Goal: Navigation & Orientation: Find specific page/section

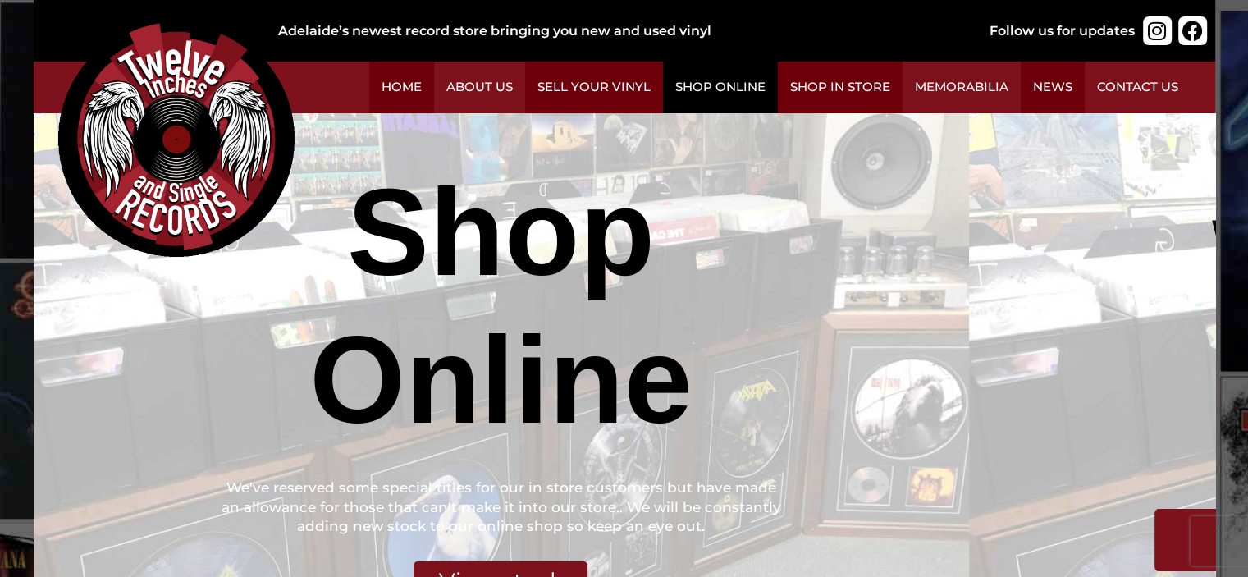
click at [778, 97] on link "Shop Online" at bounding box center [720, 88] width 115 height 52
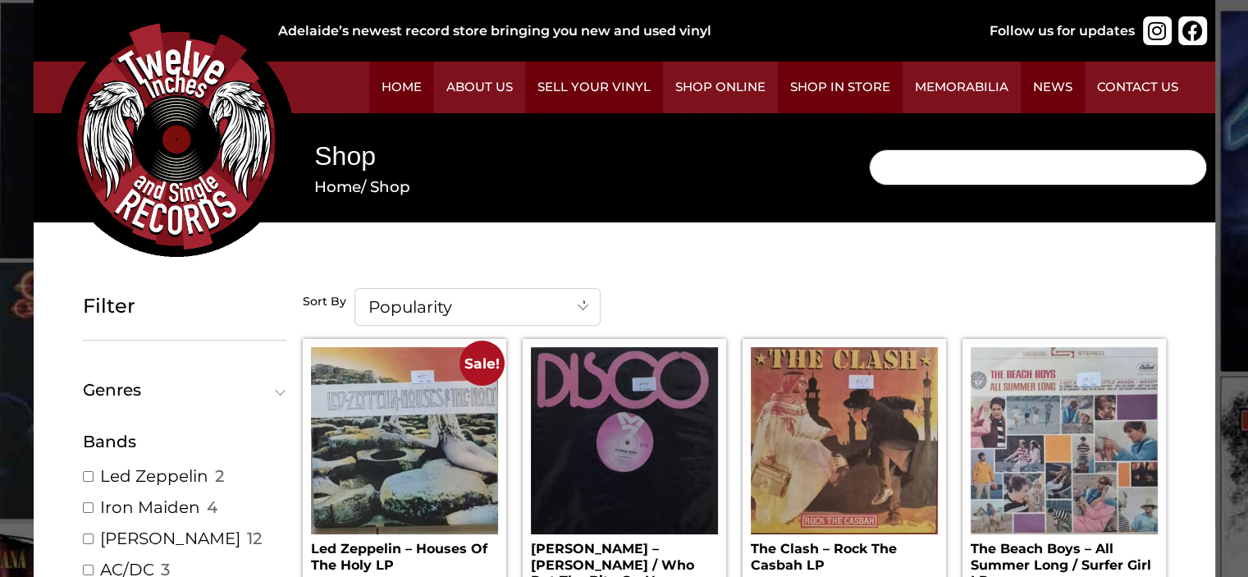
click at [869, 183] on input "Search" at bounding box center [1038, 167] width 338 height 36
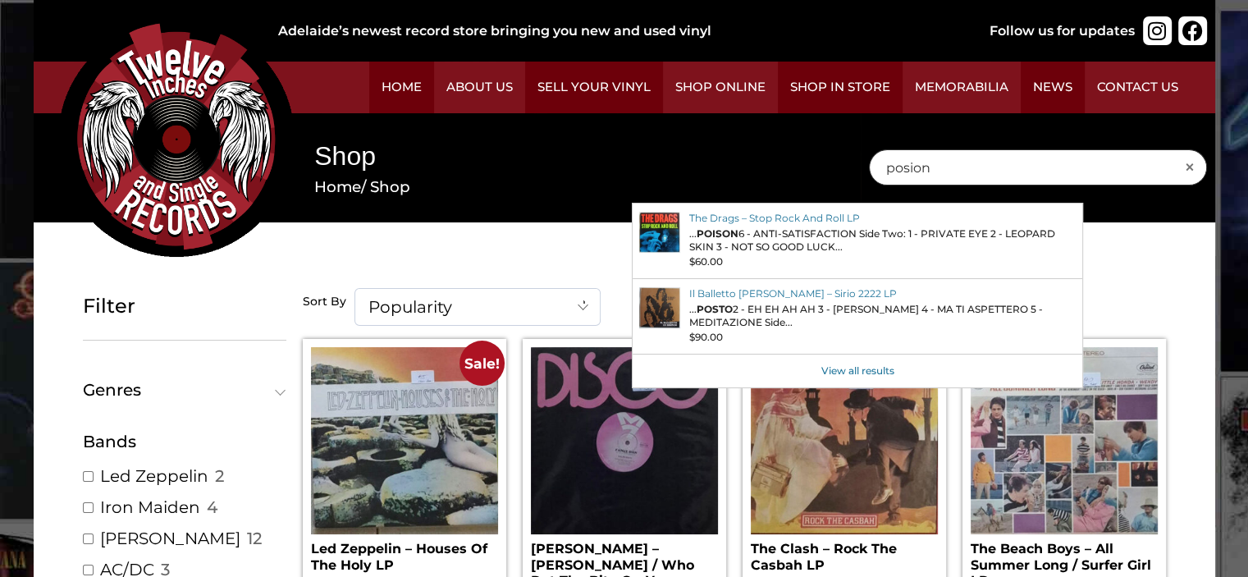
type input "posion"
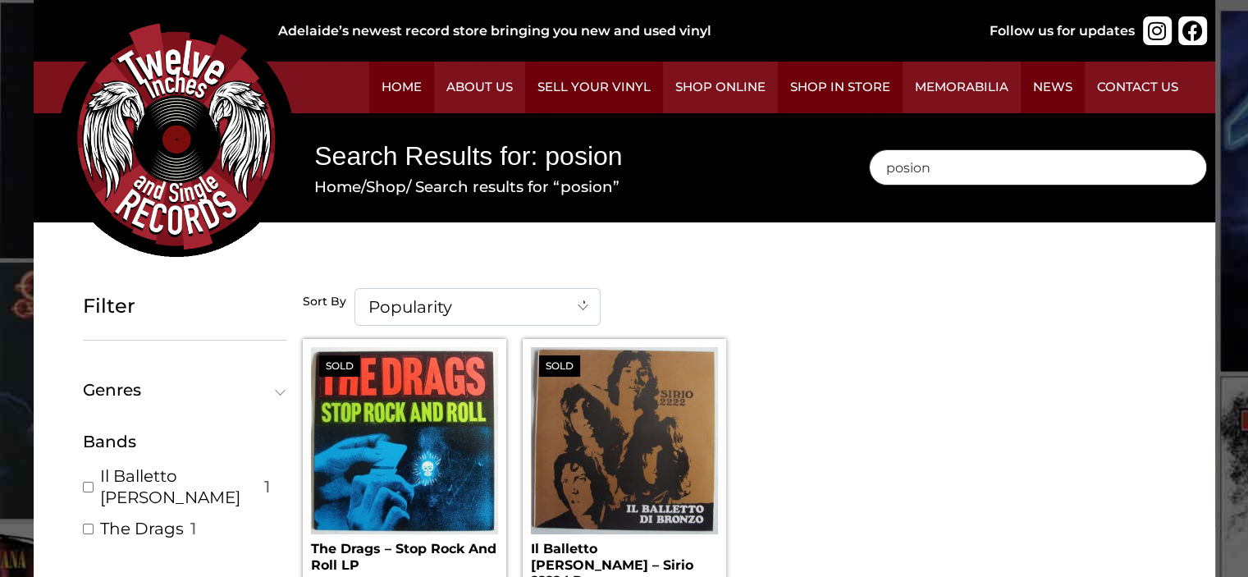
click at [869, 182] on input "posion" at bounding box center [1038, 167] width 338 height 36
type input "p"
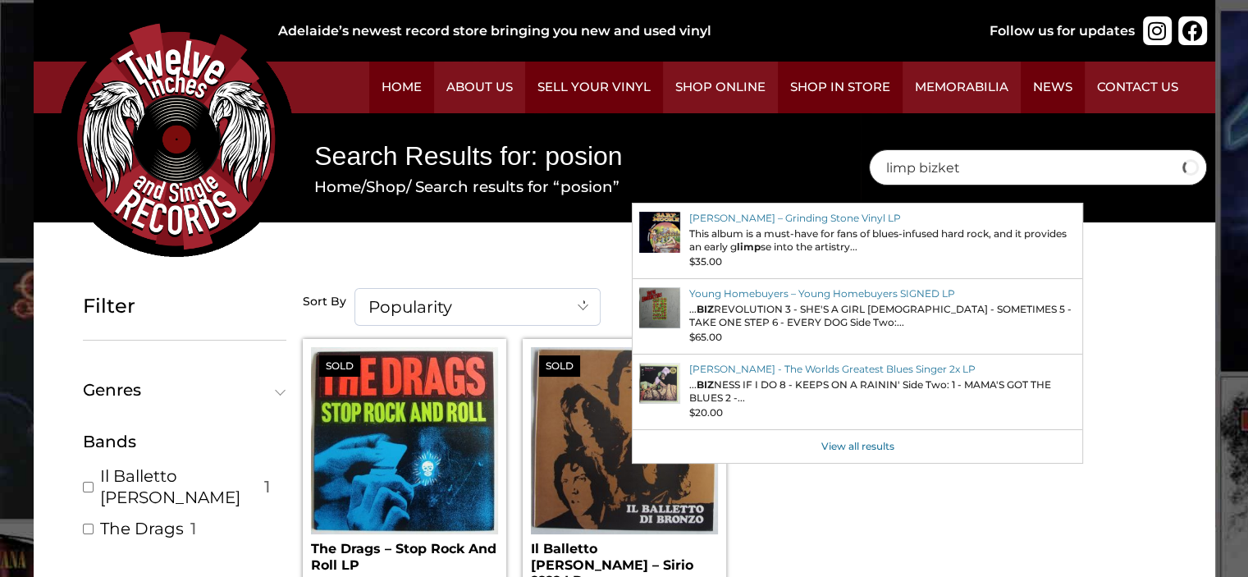
type input "limp bizket"
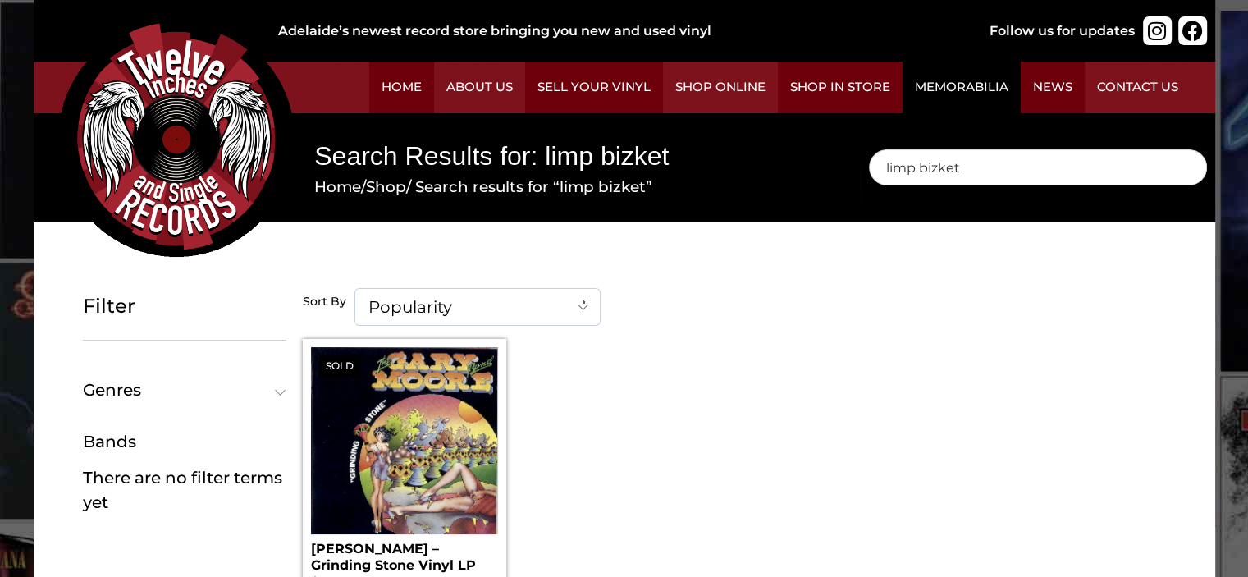
click at [906, 113] on link "Memorabilia" at bounding box center [961, 88] width 118 height 52
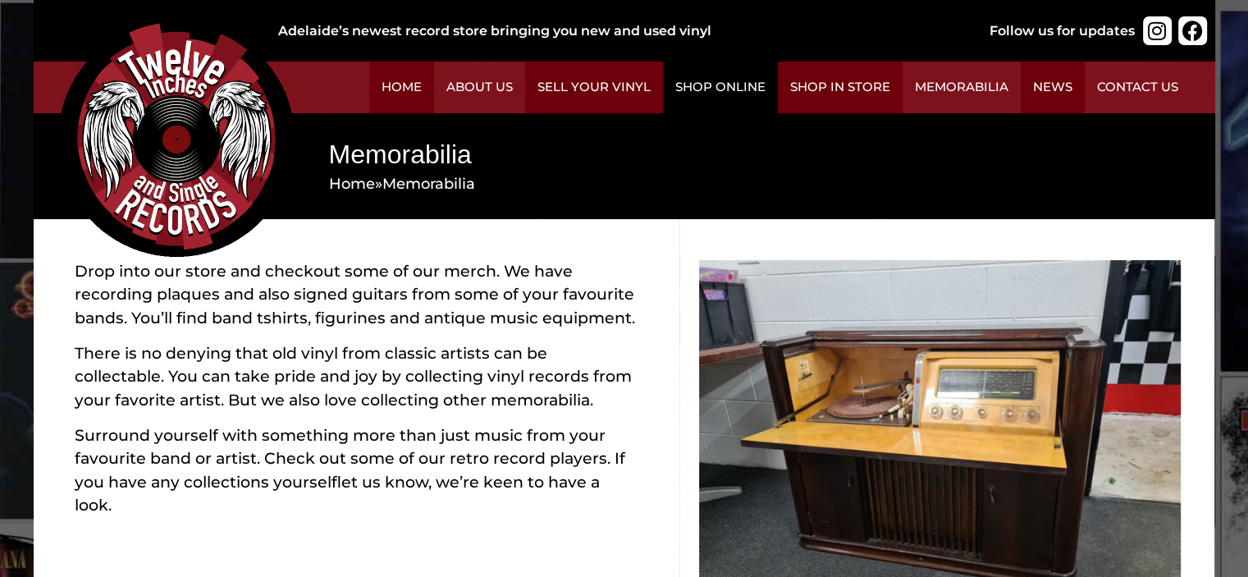
click at [778, 106] on link "Shop Online" at bounding box center [720, 88] width 115 height 52
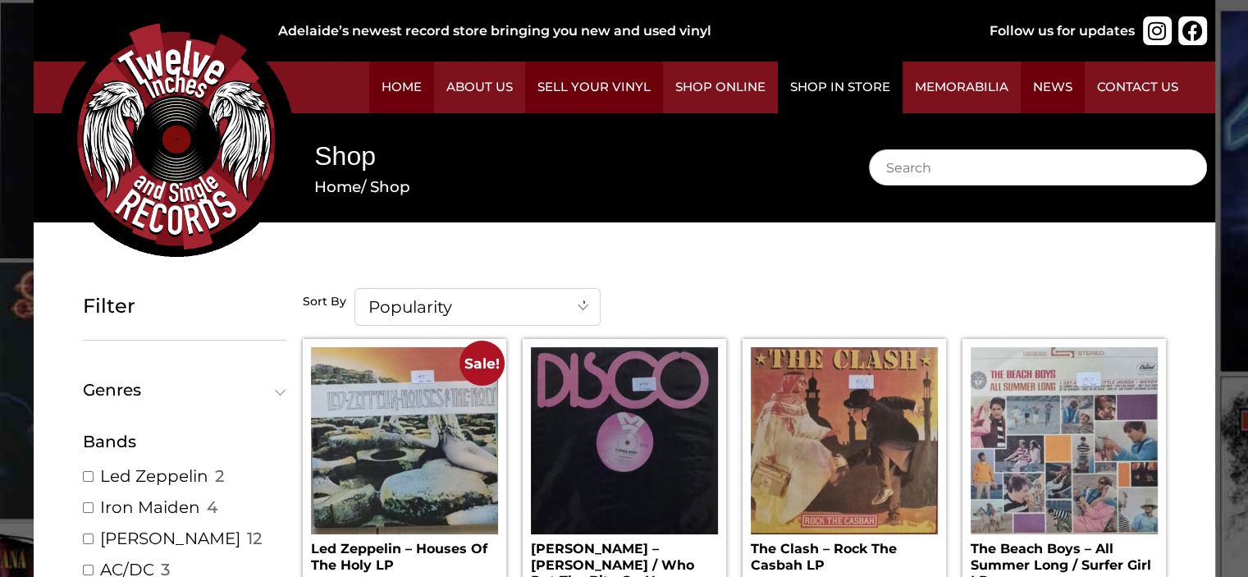
click at [902, 95] on link "Shop in Store" at bounding box center [840, 88] width 125 height 52
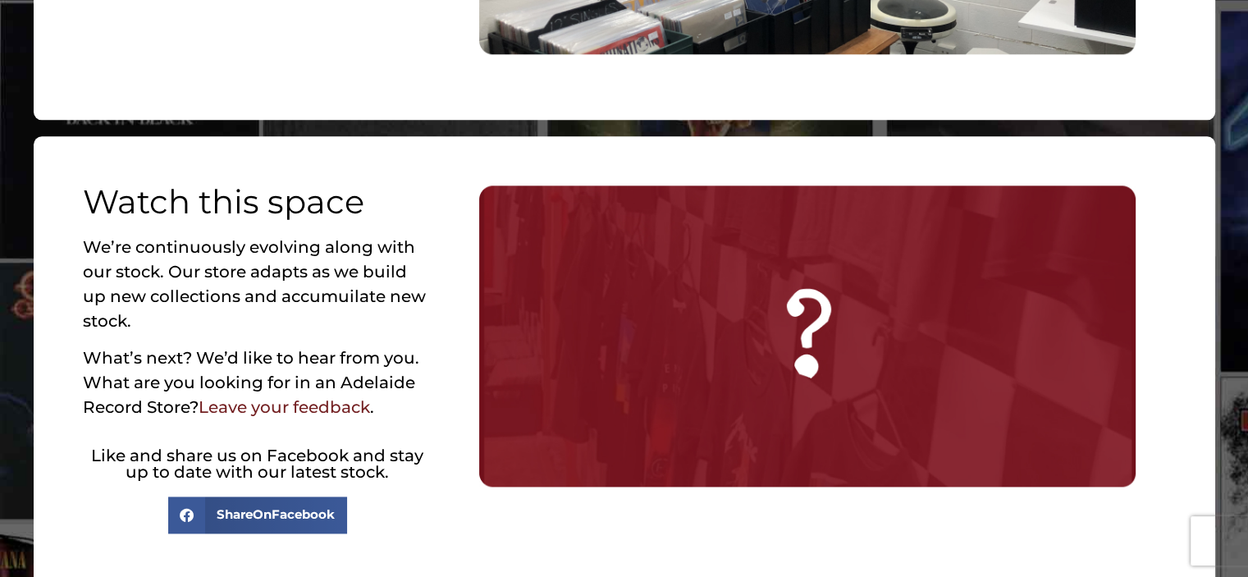
scroll to position [2379, 0]
